Goal: Task Accomplishment & Management: Manage account settings

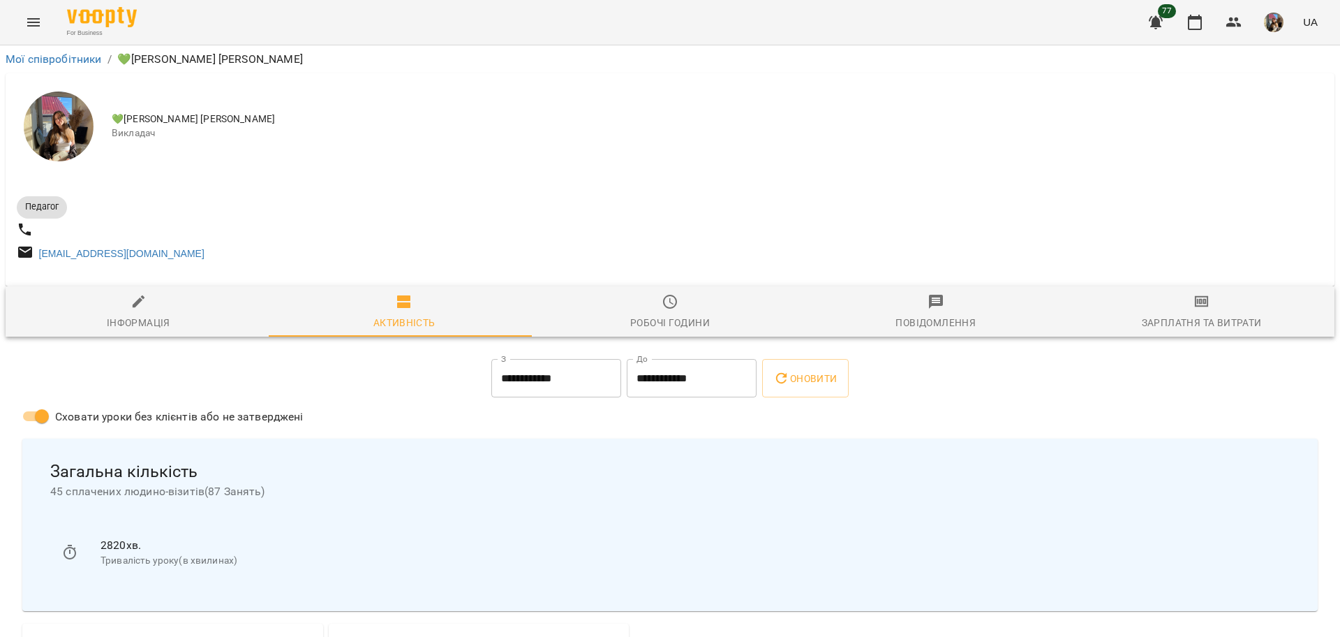
scroll to position [87, 0]
click at [1199, 32] on button "button" at bounding box center [1195, 23] width 34 height 34
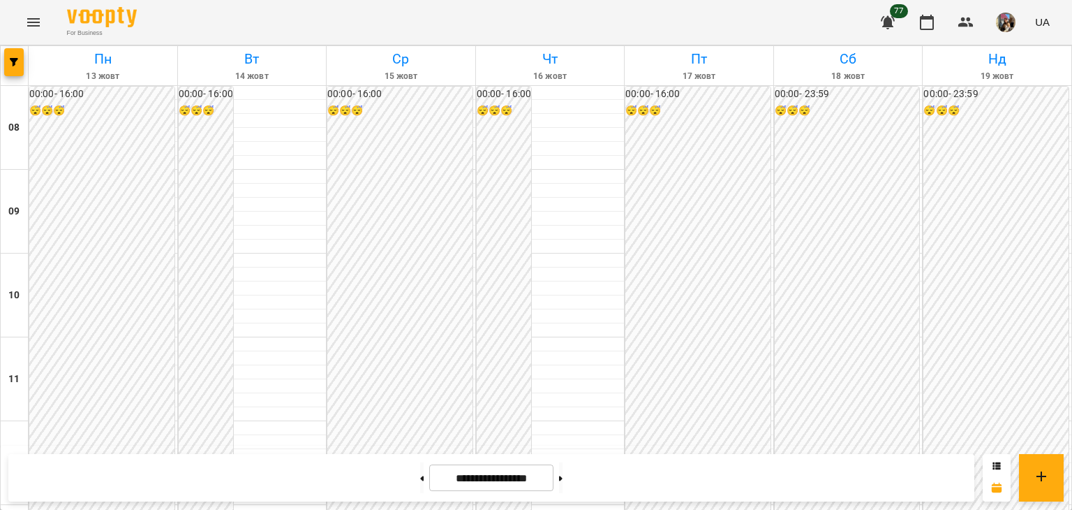
scroll to position [610, 0]
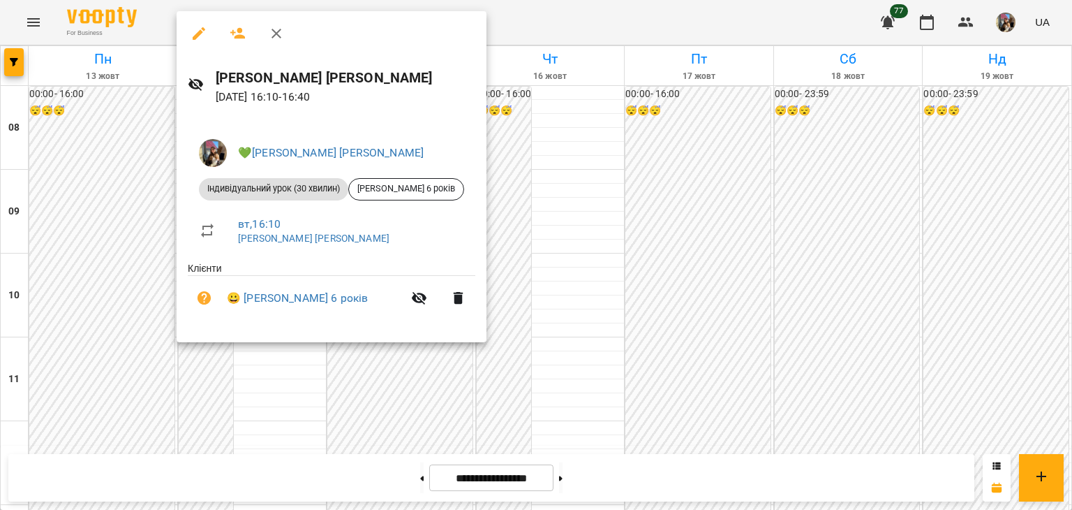
click at [117, 151] on div at bounding box center [536, 255] width 1072 height 510
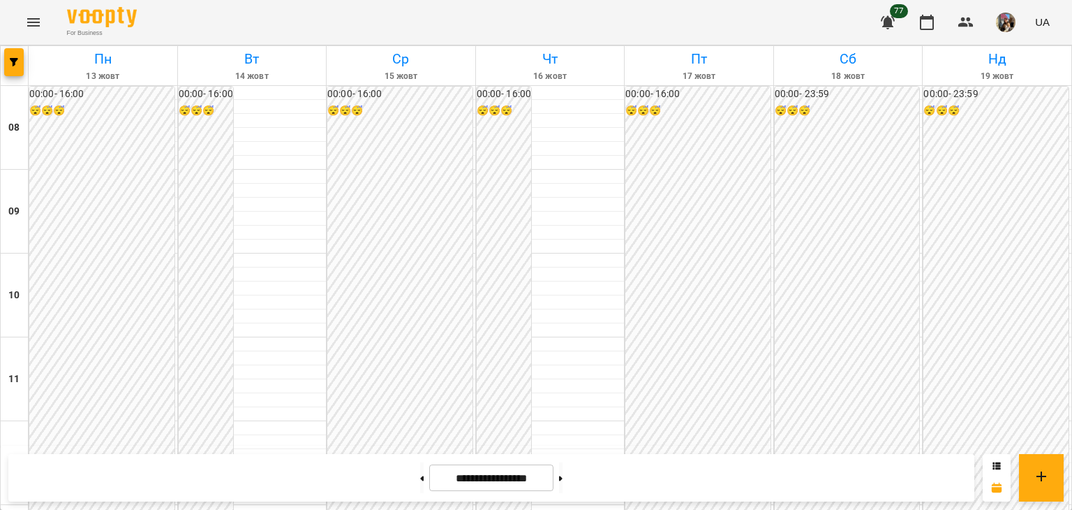
scroll to position [680, 0]
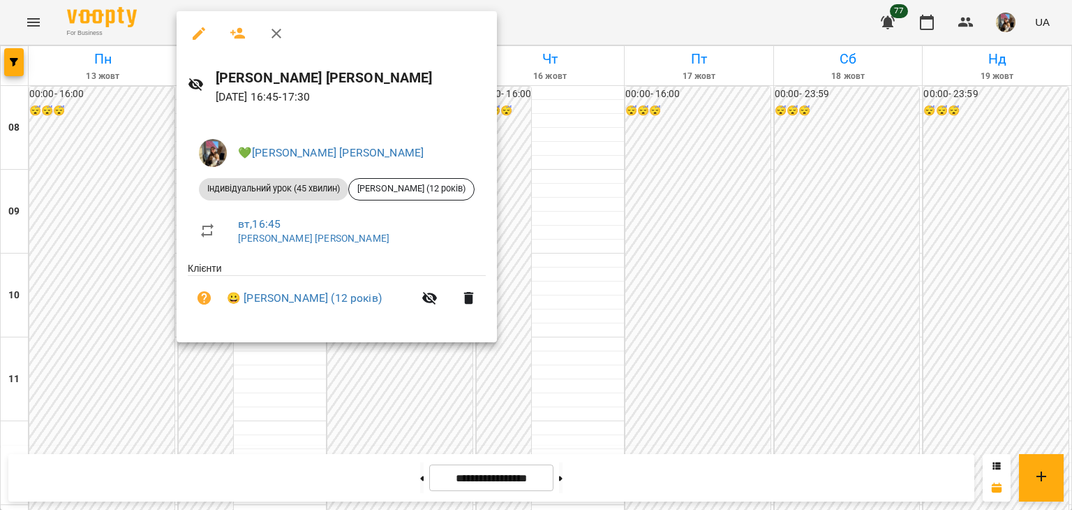
click at [310, 419] on div at bounding box center [536, 255] width 1072 height 510
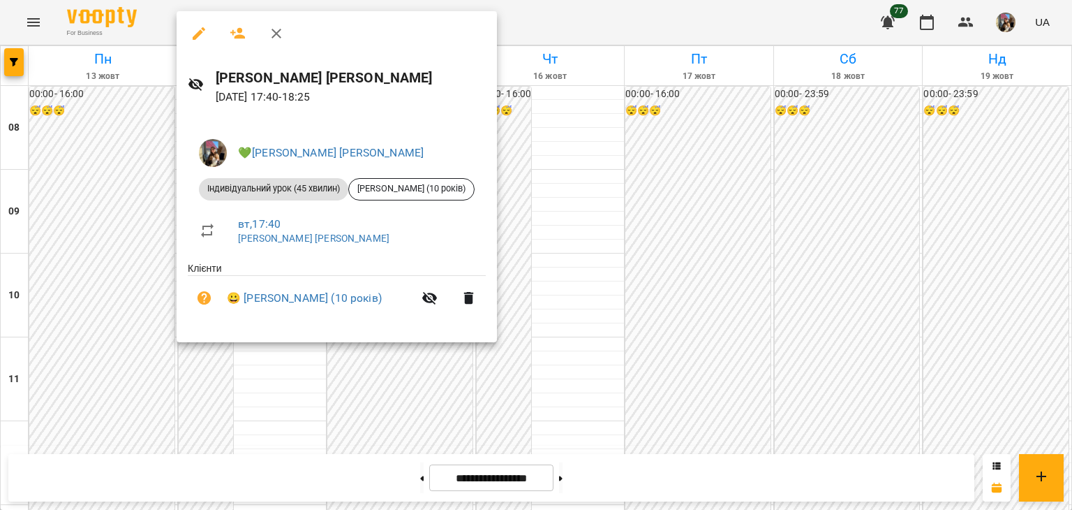
click at [395, 432] on div at bounding box center [536, 255] width 1072 height 510
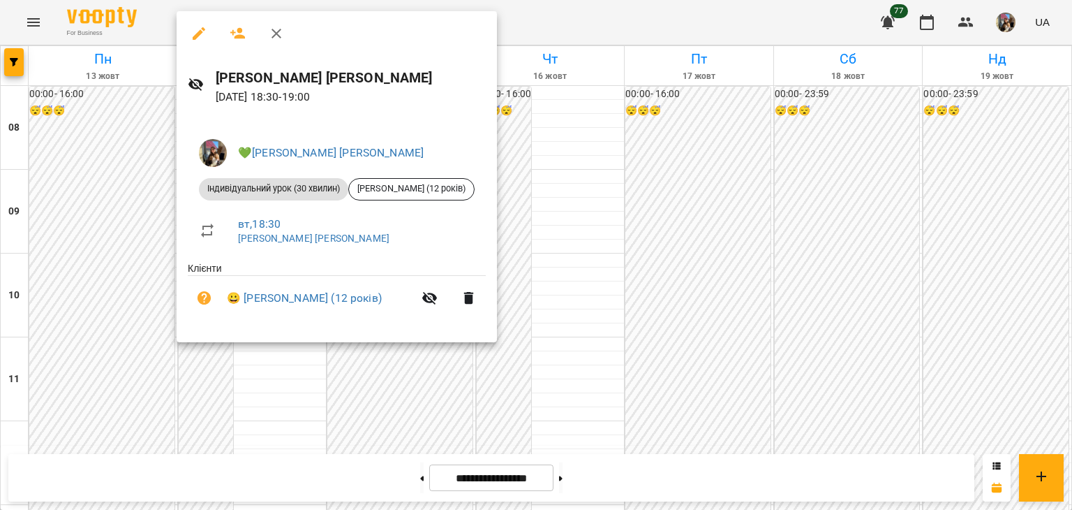
click at [307, 436] on div at bounding box center [536, 255] width 1072 height 510
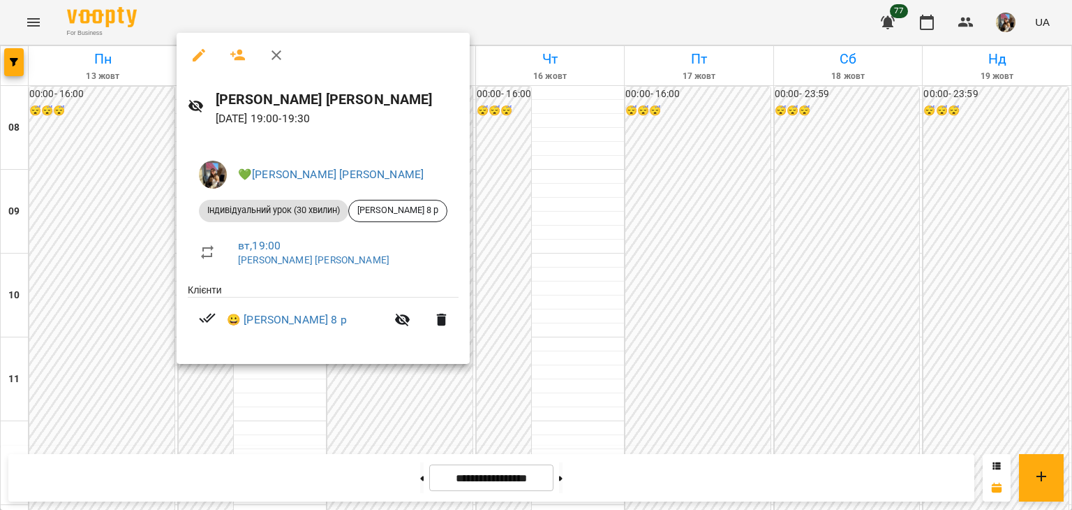
click at [251, 439] on div at bounding box center [536, 255] width 1072 height 510
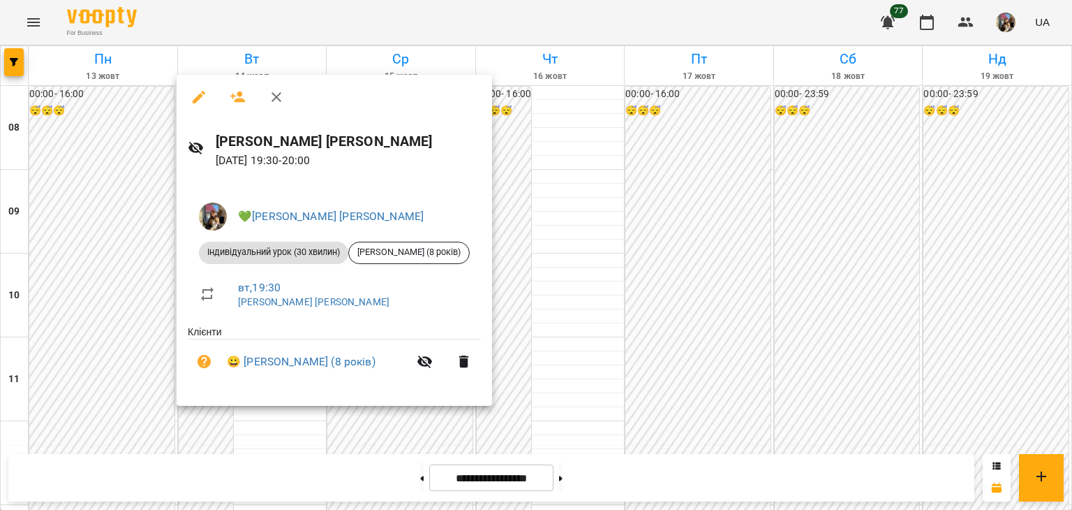
click at [841, 283] on div at bounding box center [536, 255] width 1072 height 510
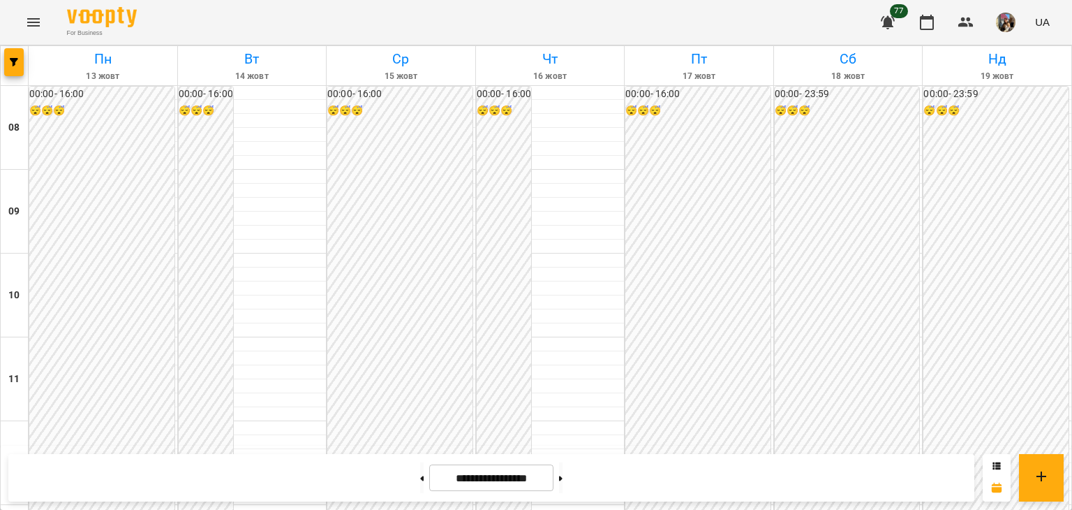
scroll to position [672, 0]
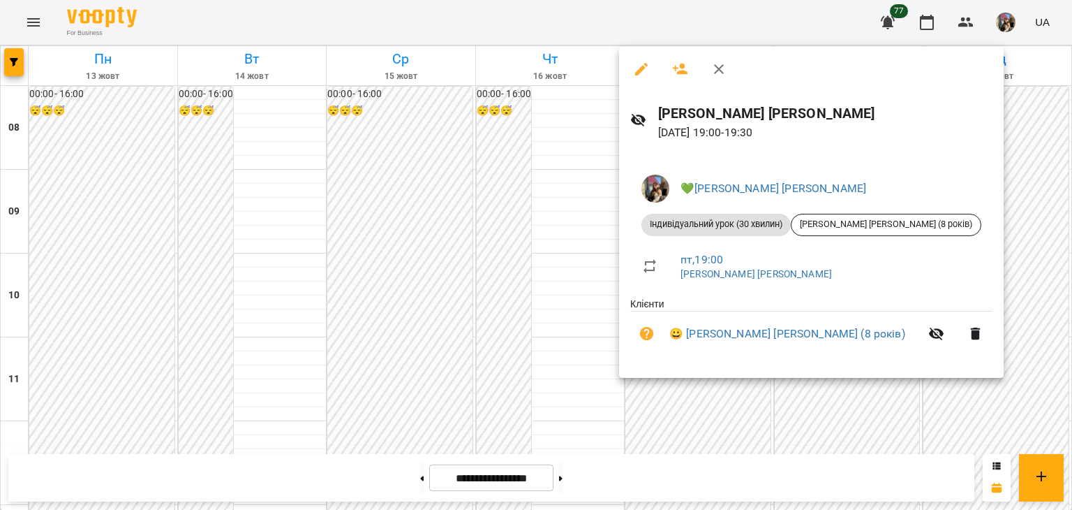
click at [801, 417] on div at bounding box center [536, 255] width 1072 height 510
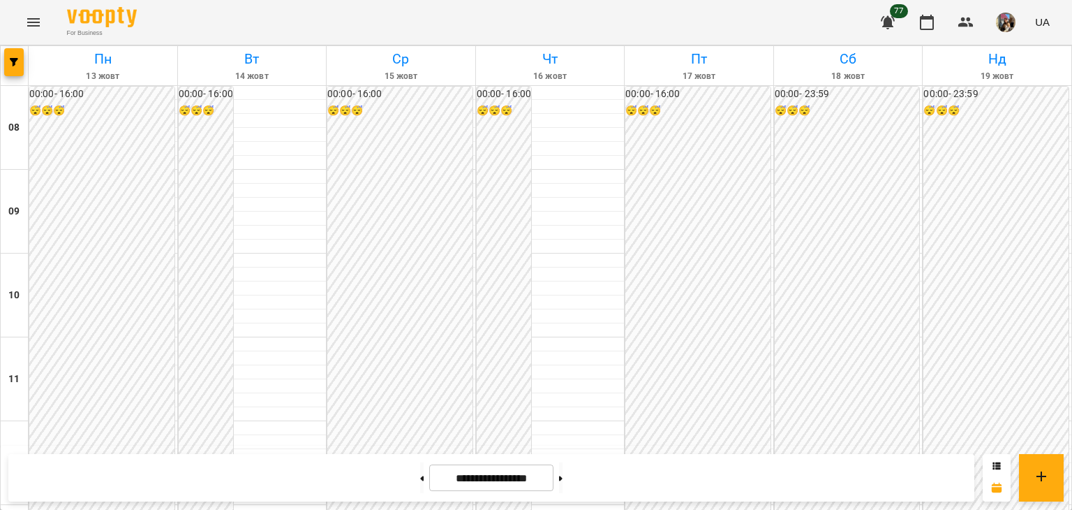
scroll to position [602, 0]
